Goal: Task Accomplishment & Management: Use online tool/utility

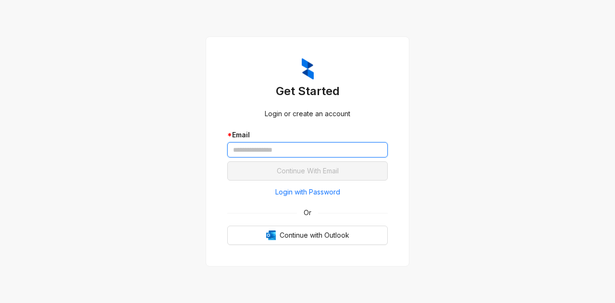
click at [292, 152] on input "text" at bounding box center [307, 149] width 160 height 15
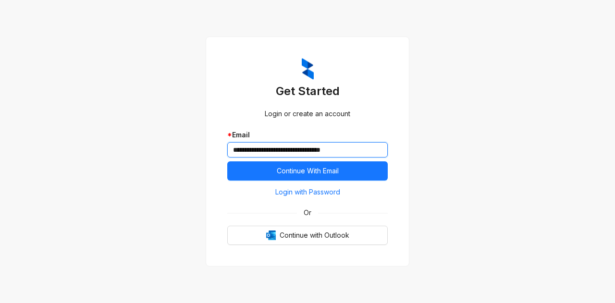
type input "**********"
click at [227, 161] on button "Continue With Email" at bounding box center [307, 170] width 160 height 19
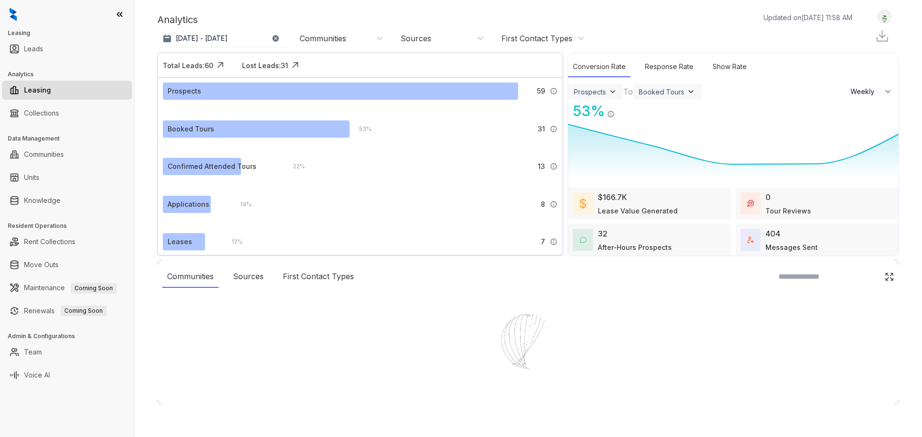
select select "******"
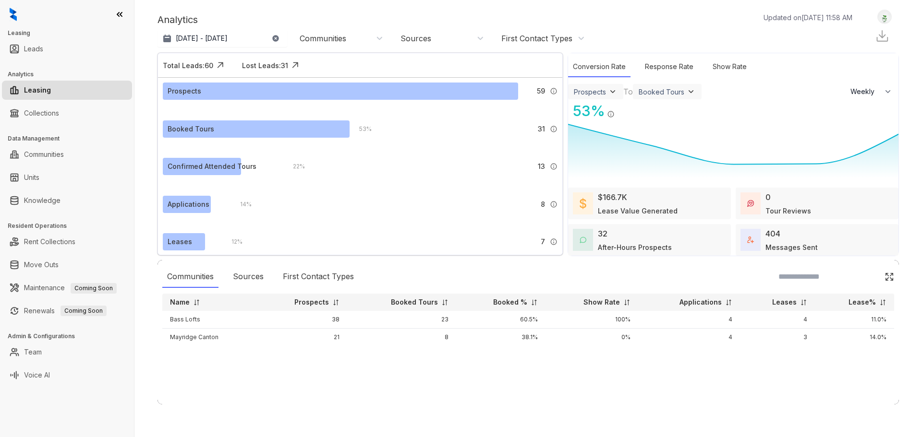
click at [43, 38] on ul "Leads" at bounding box center [67, 48] width 134 height 23
click at [41, 41] on link "Leads" at bounding box center [33, 48] width 19 height 19
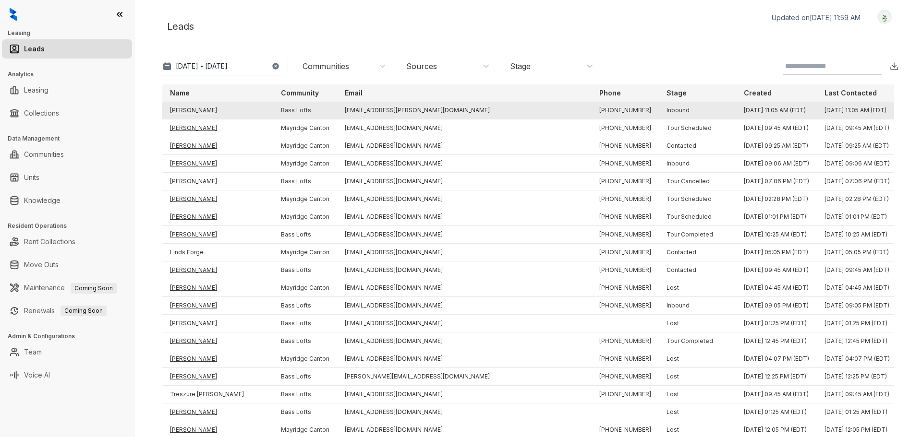
click at [184, 109] on td "Karen Vigo" at bounding box center [217, 111] width 111 height 18
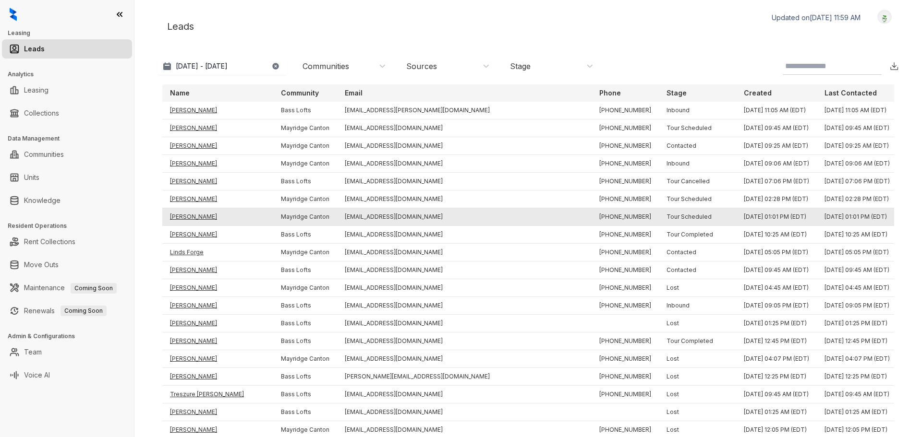
click at [207, 215] on td "Dulce Castillo" at bounding box center [217, 217] width 111 height 18
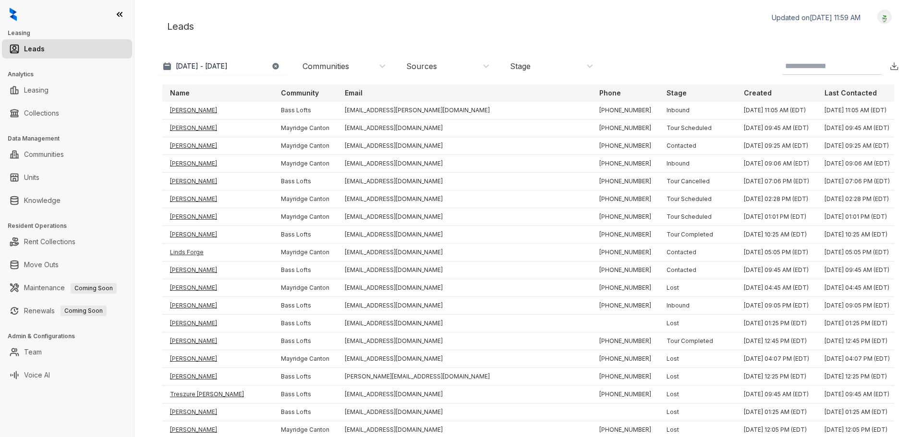
click at [361, 69] on div "Communities" at bounding box center [344, 66] width 84 height 11
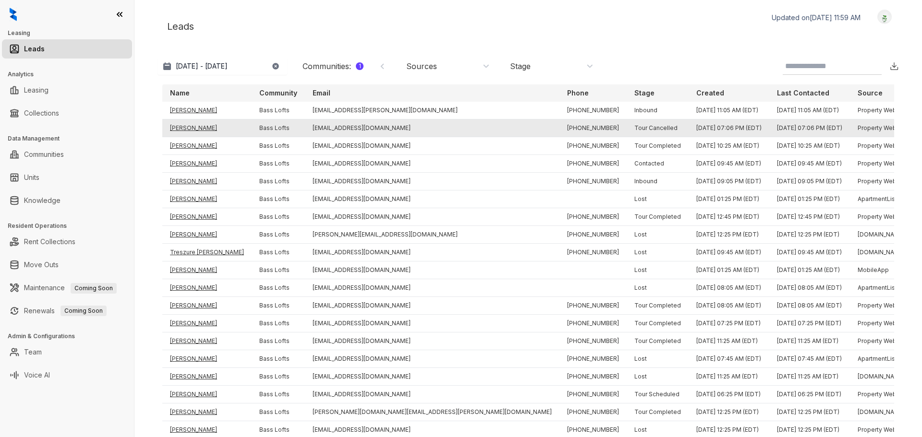
click at [188, 132] on td "Danyell Byrd" at bounding box center [206, 129] width 89 height 18
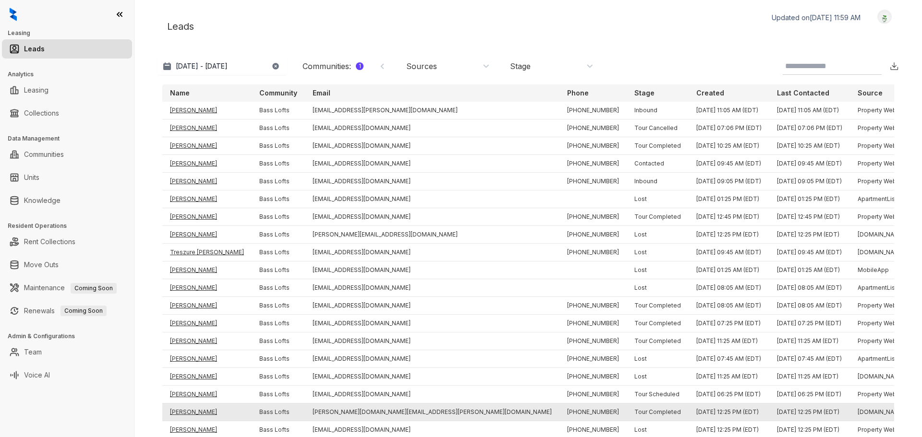
click at [197, 409] on td "Rebecca Walsh" at bounding box center [206, 413] width 89 height 18
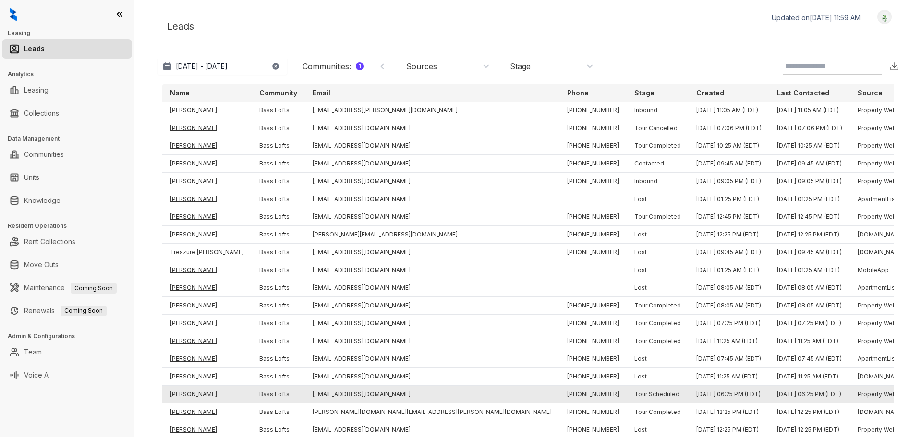
click at [212, 387] on td "Jonah Tivey" at bounding box center [206, 395] width 89 height 18
